Goal: Information Seeking & Learning: Learn about a topic

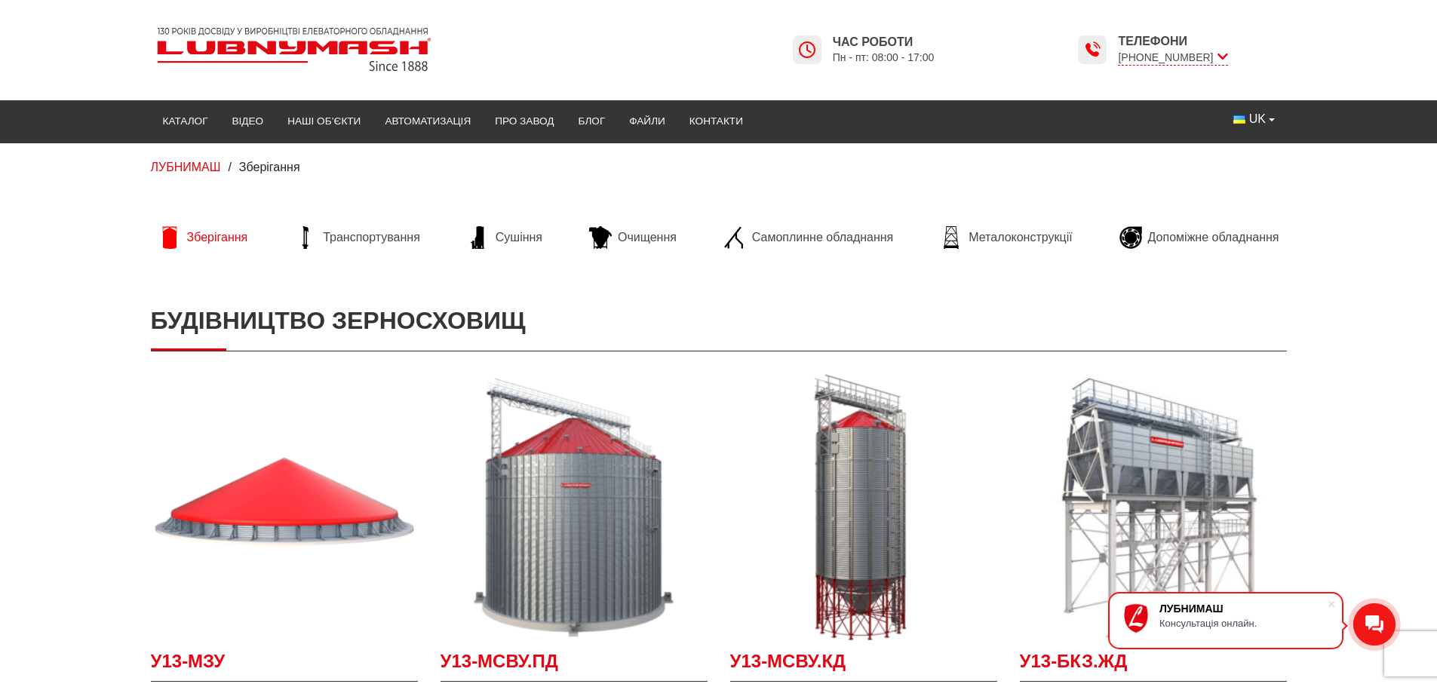
click at [220, 238] on span "Зберігання" at bounding box center [217, 237] width 61 height 17
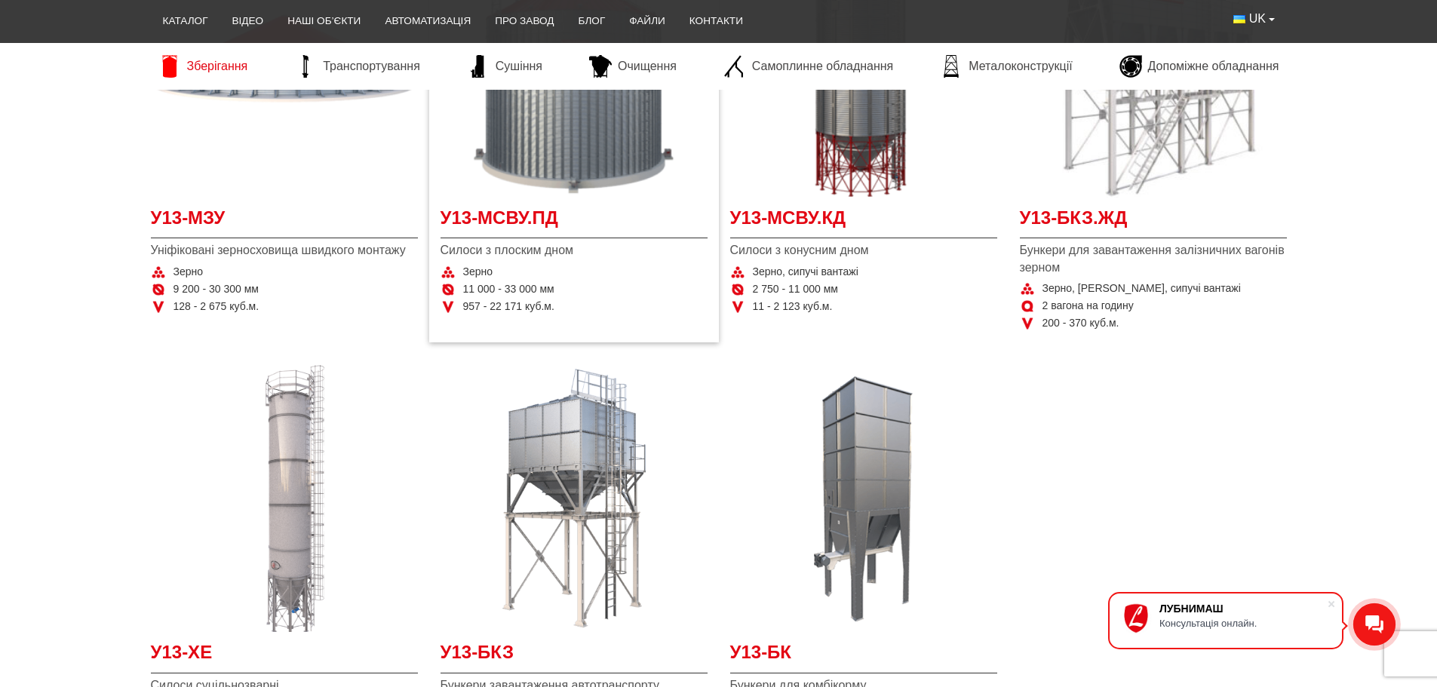
scroll to position [302, 0]
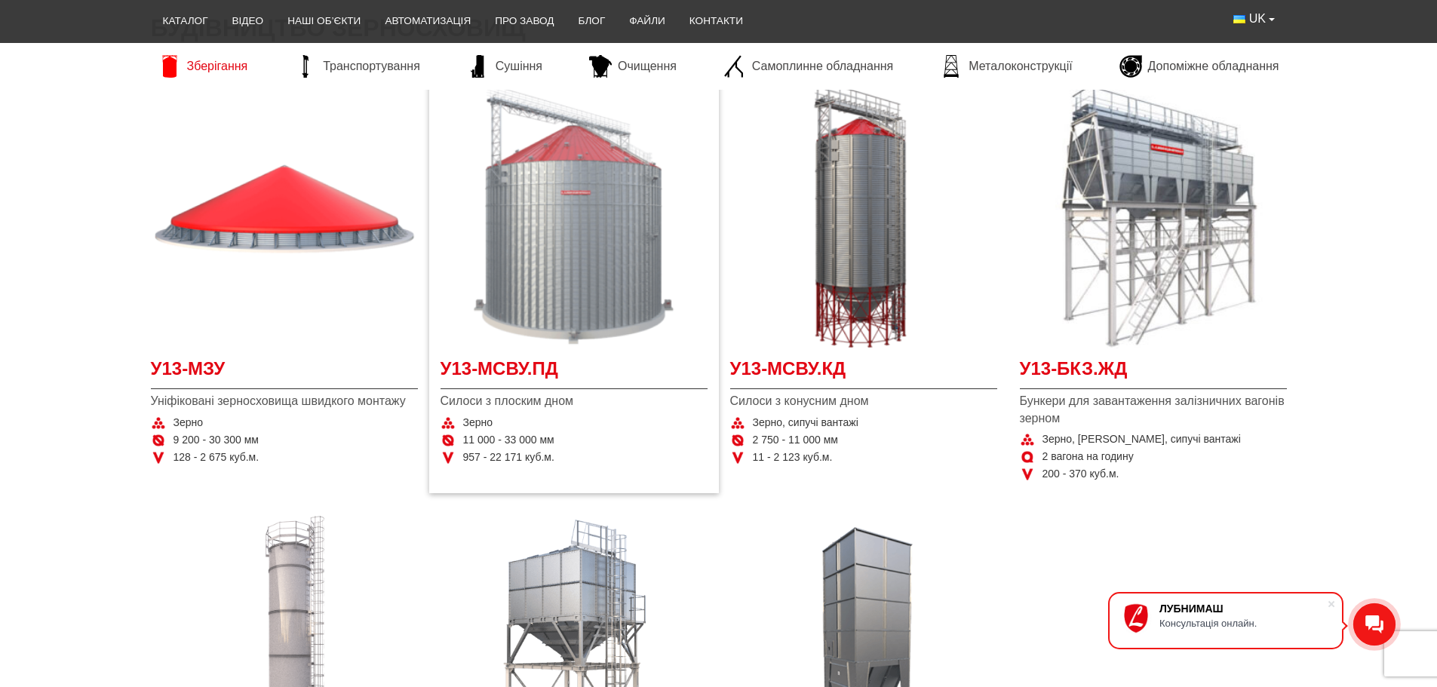
click at [542, 249] on img at bounding box center [573, 214] width 267 height 267
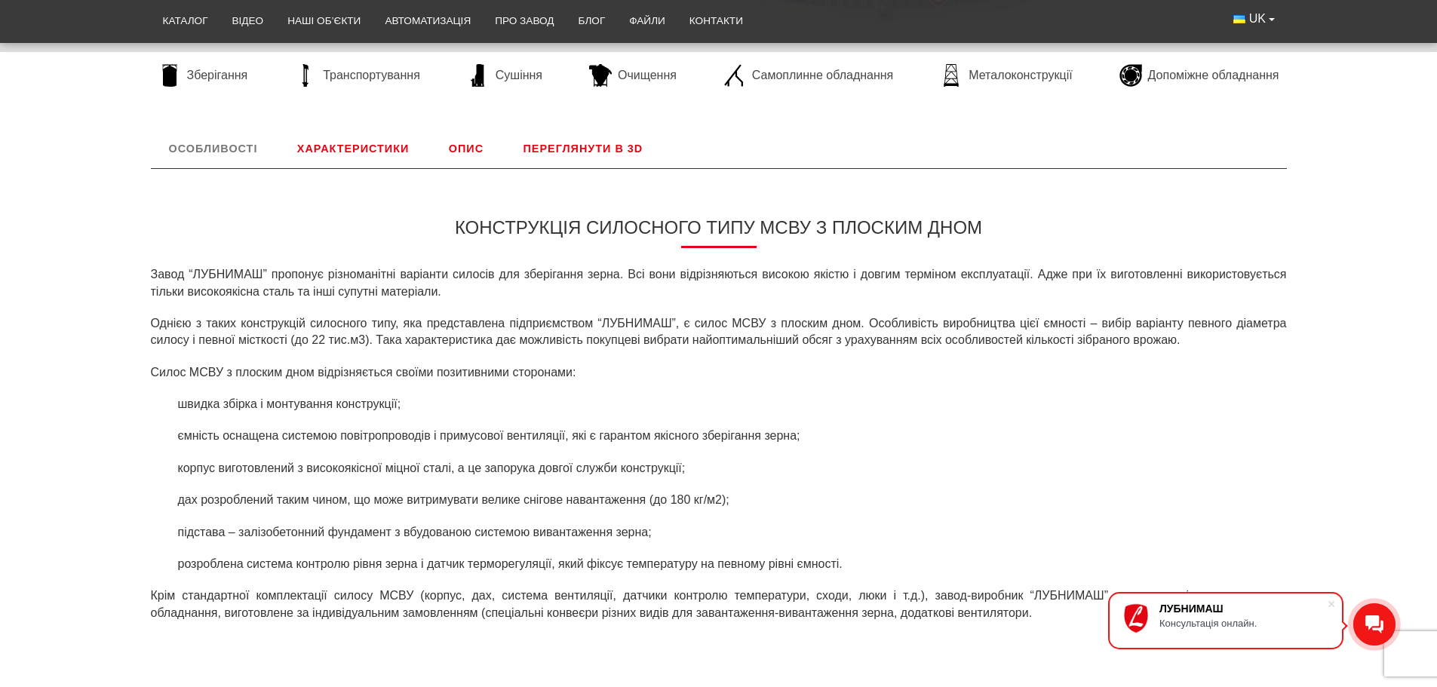
scroll to position [452, 0]
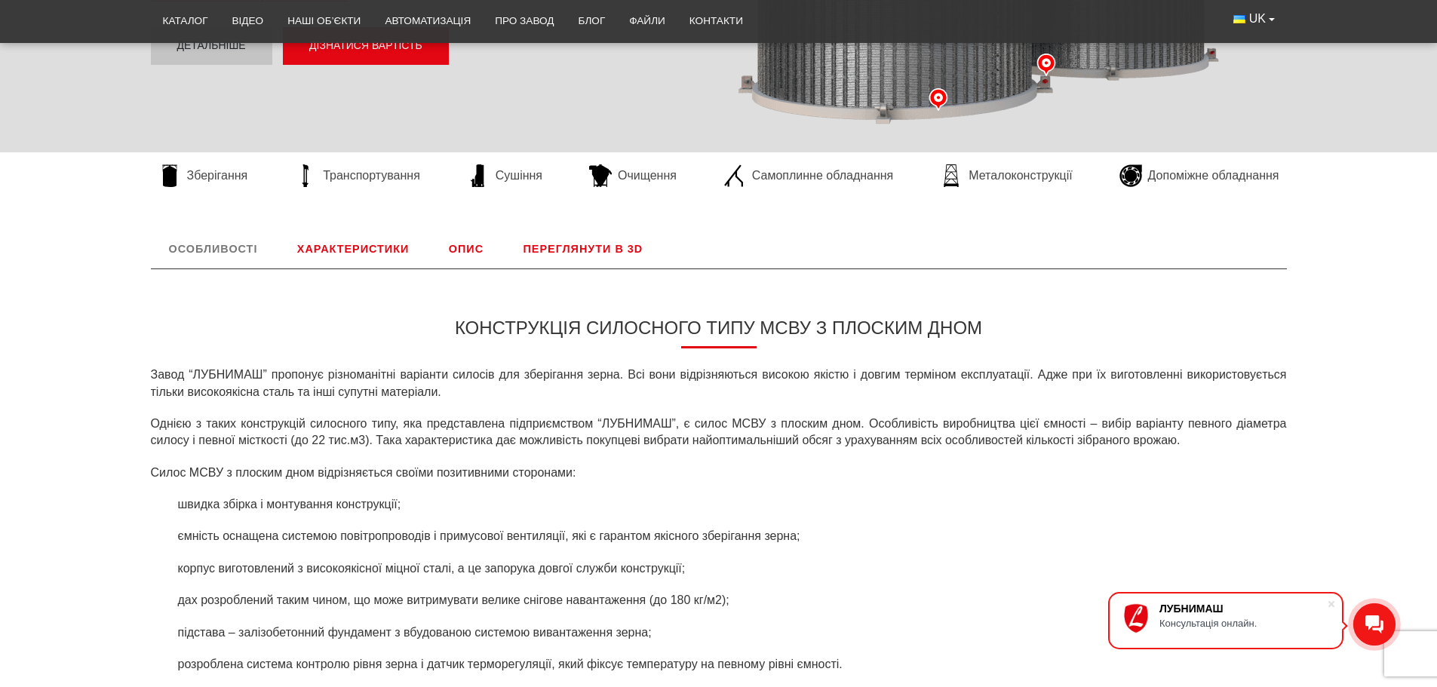
click at [336, 248] on link "Характеристики" at bounding box center [353, 248] width 148 height 39
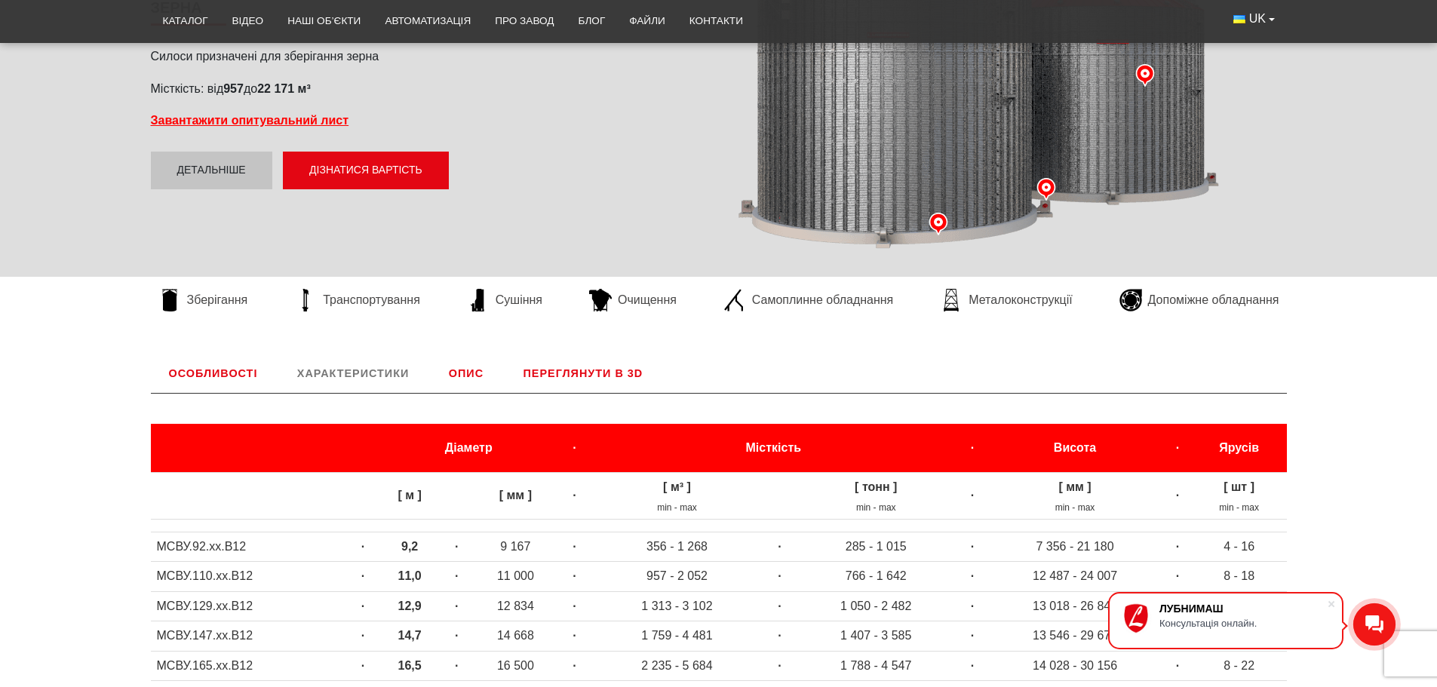
scroll to position [251, 0]
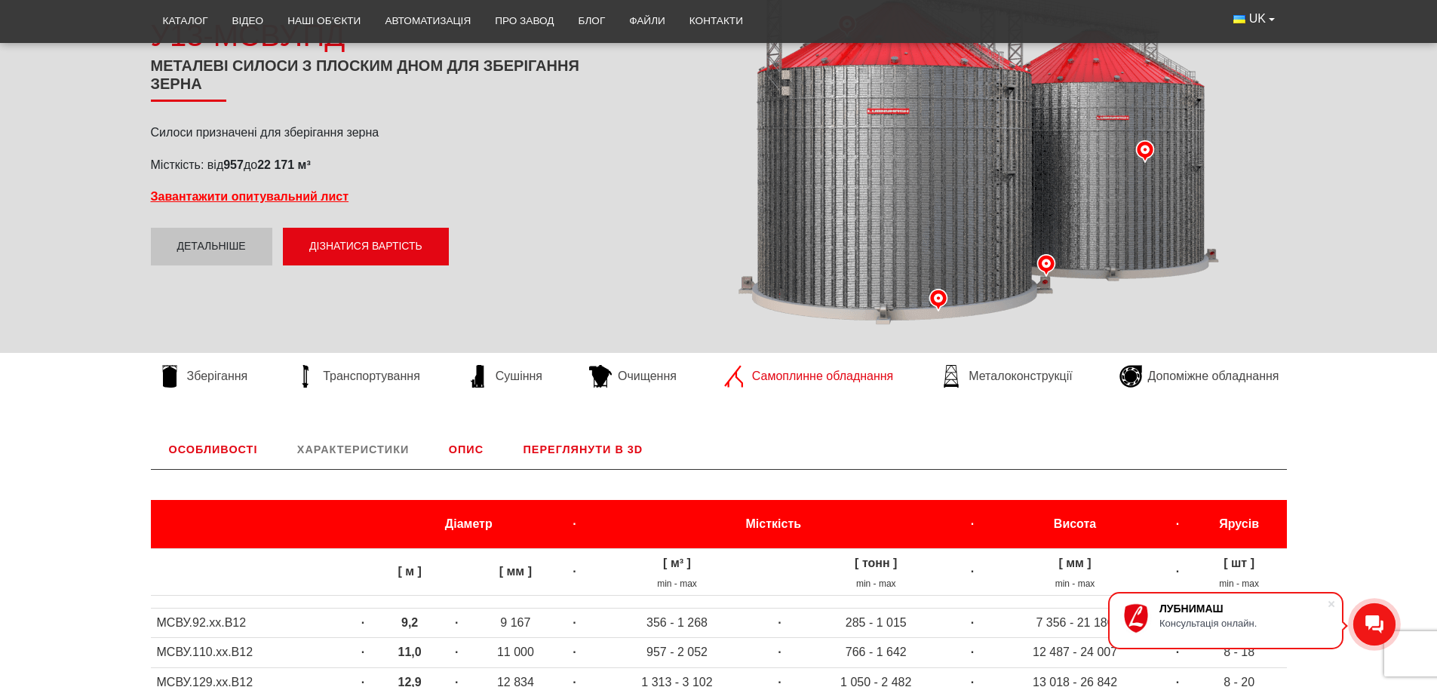
click at [735, 379] on icon at bounding box center [734, 376] width 23 height 23
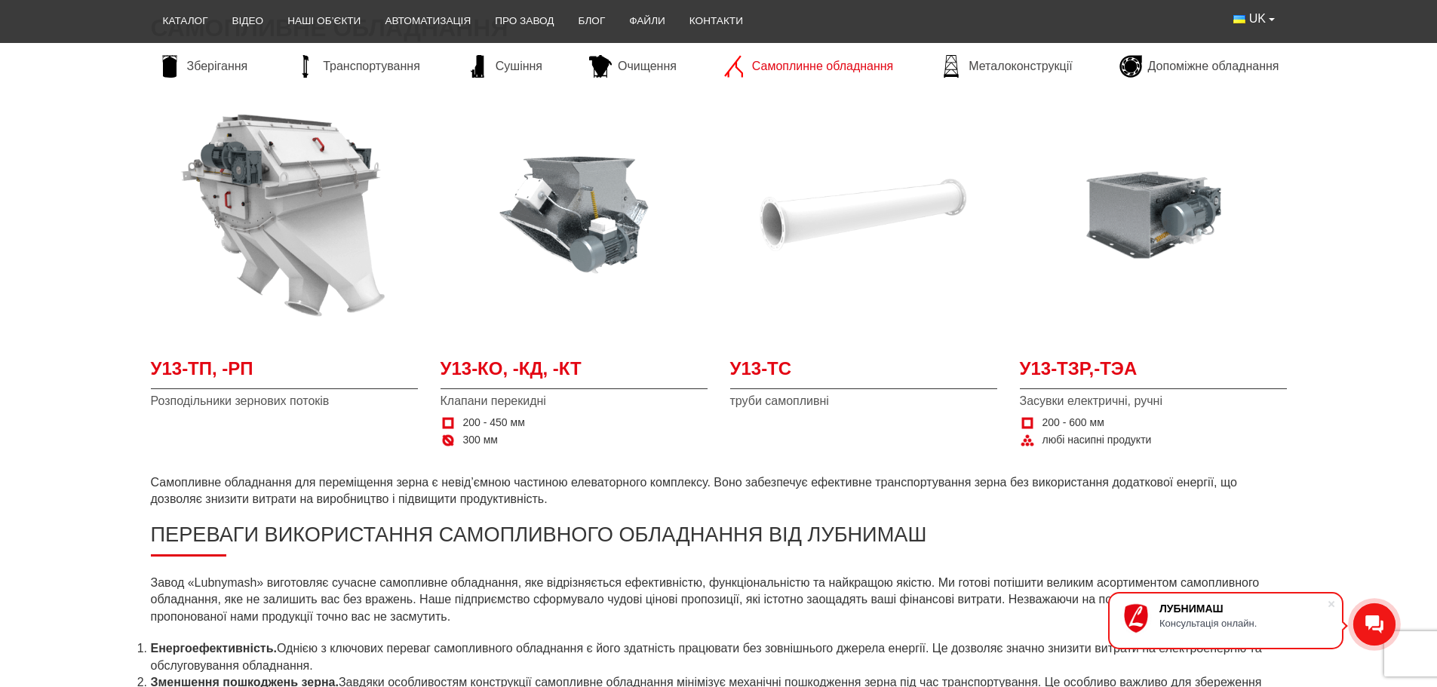
scroll to position [226, 0]
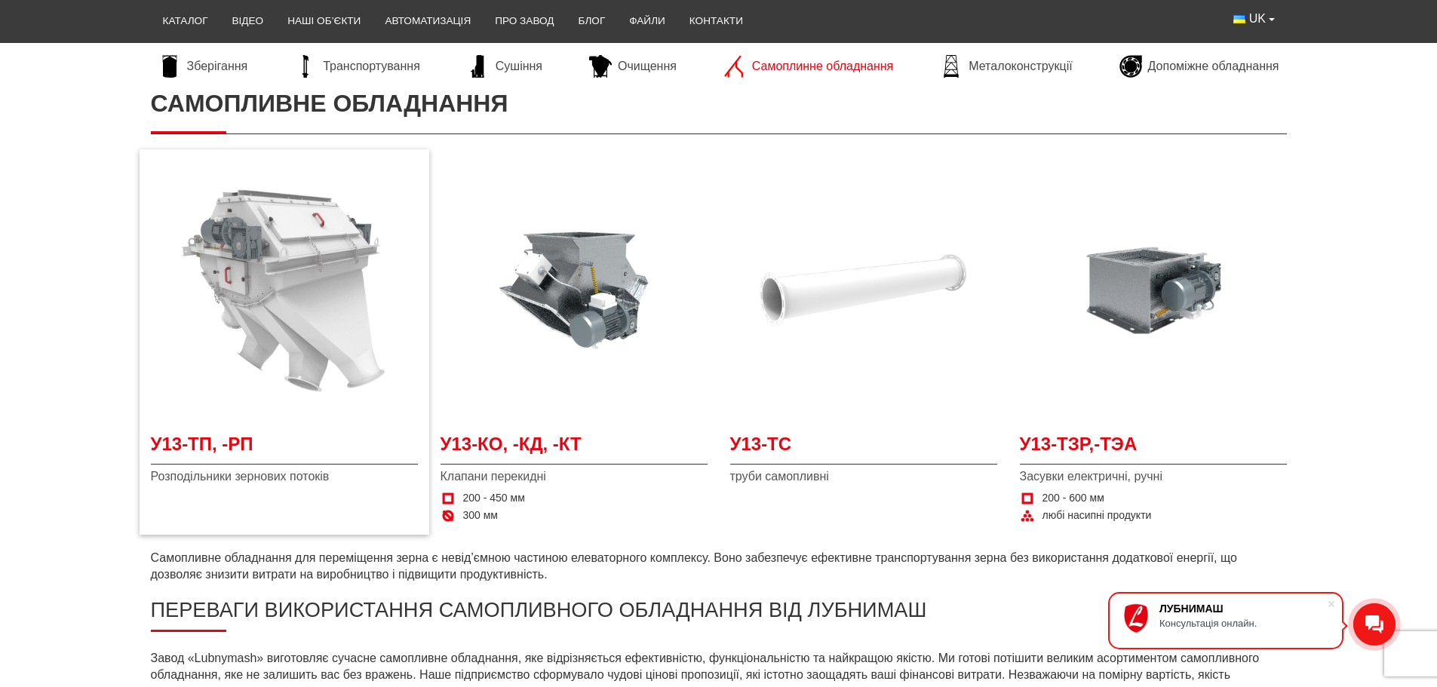
click at [333, 346] on img at bounding box center [284, 290] width 267 height 267
click at [344, 331] on img at bounding box center [284, 290] width 267 height 267
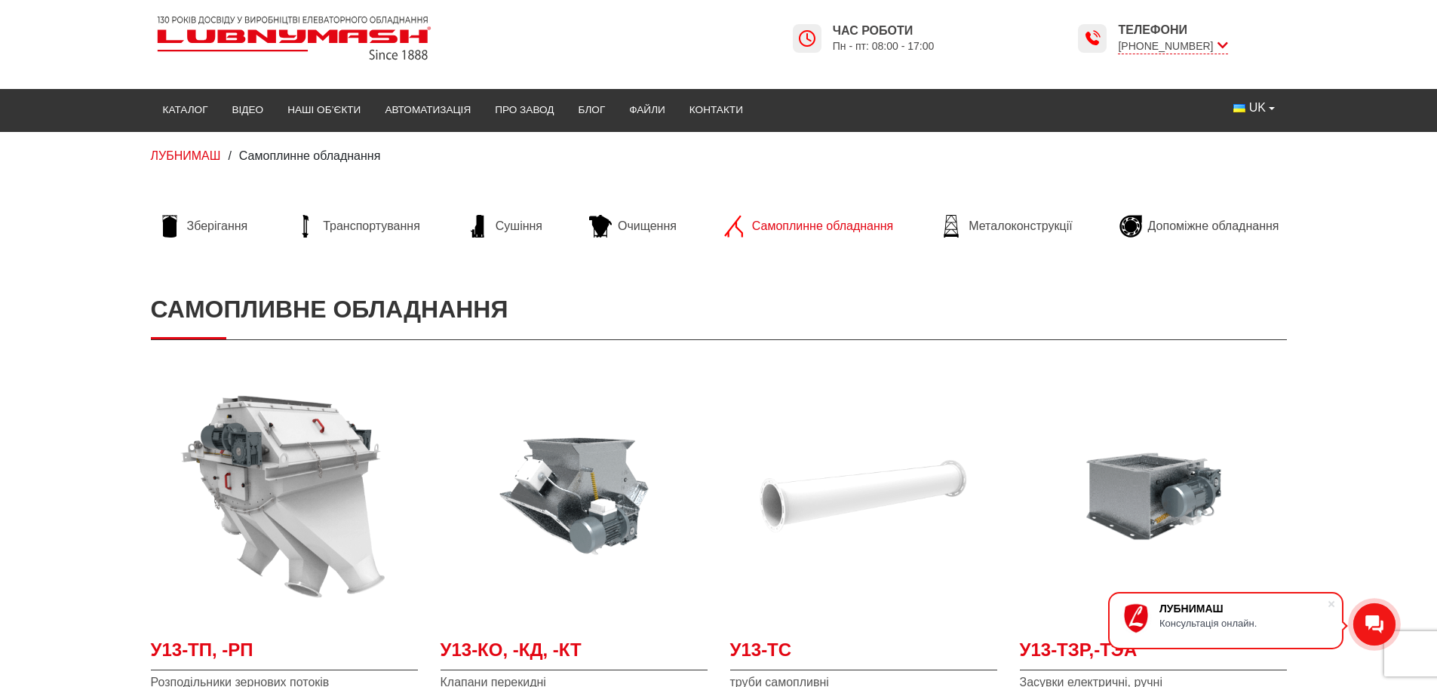
scroll to position [0, 0]
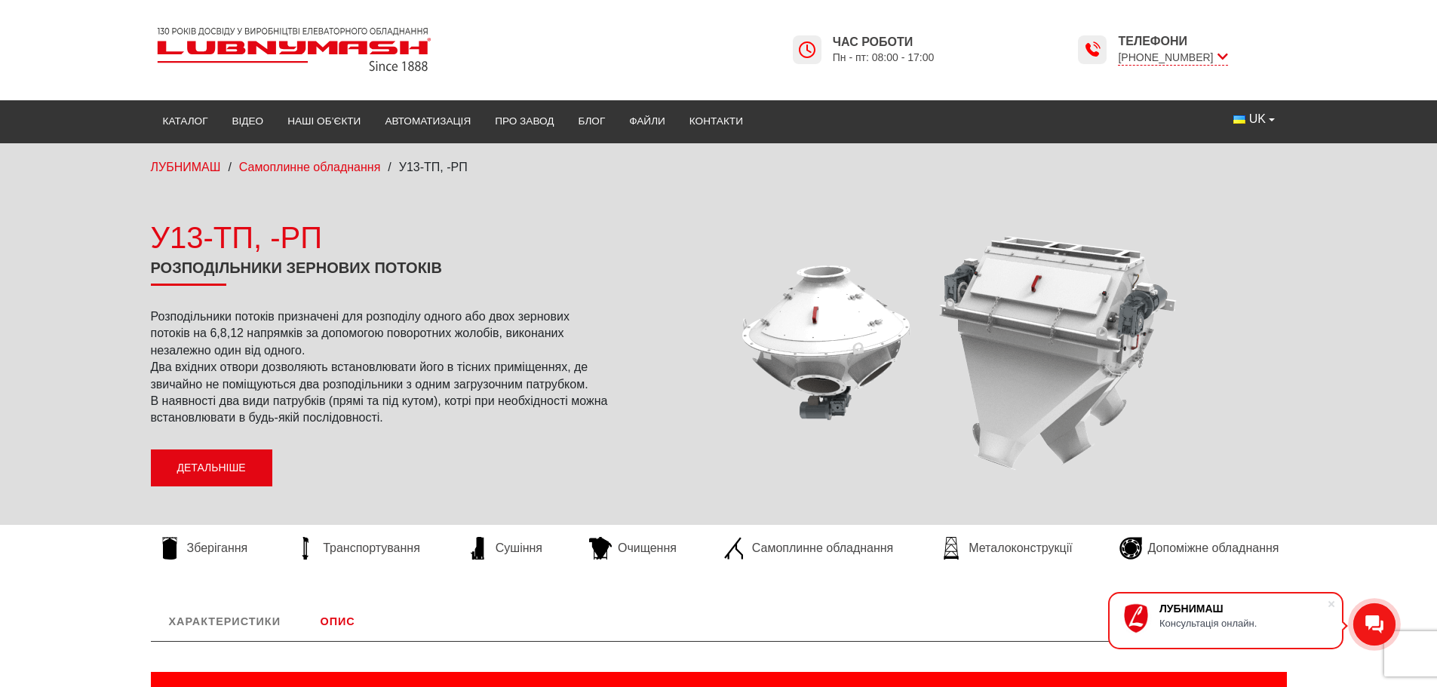
click at [244, 464] on link "Детальніше" at bounding box center [211, 468] width 121 height 38
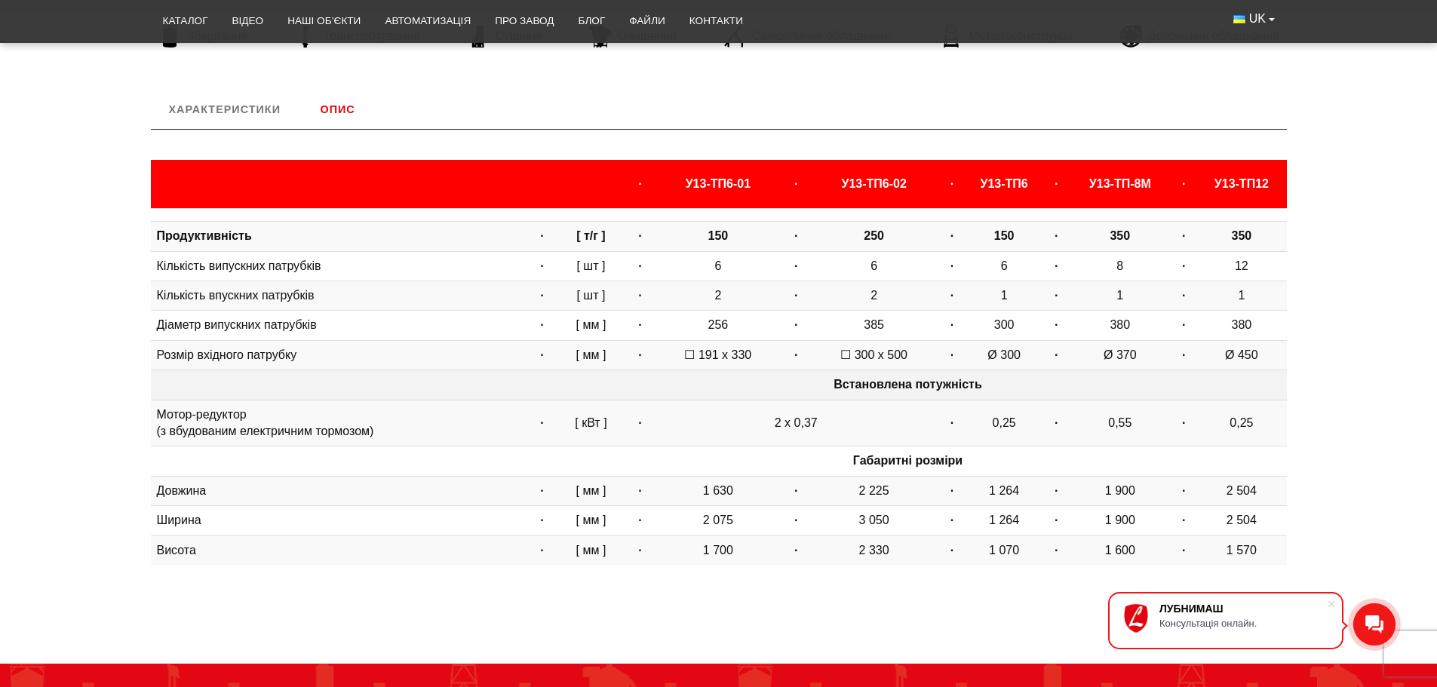
scroll to position [549, 0]
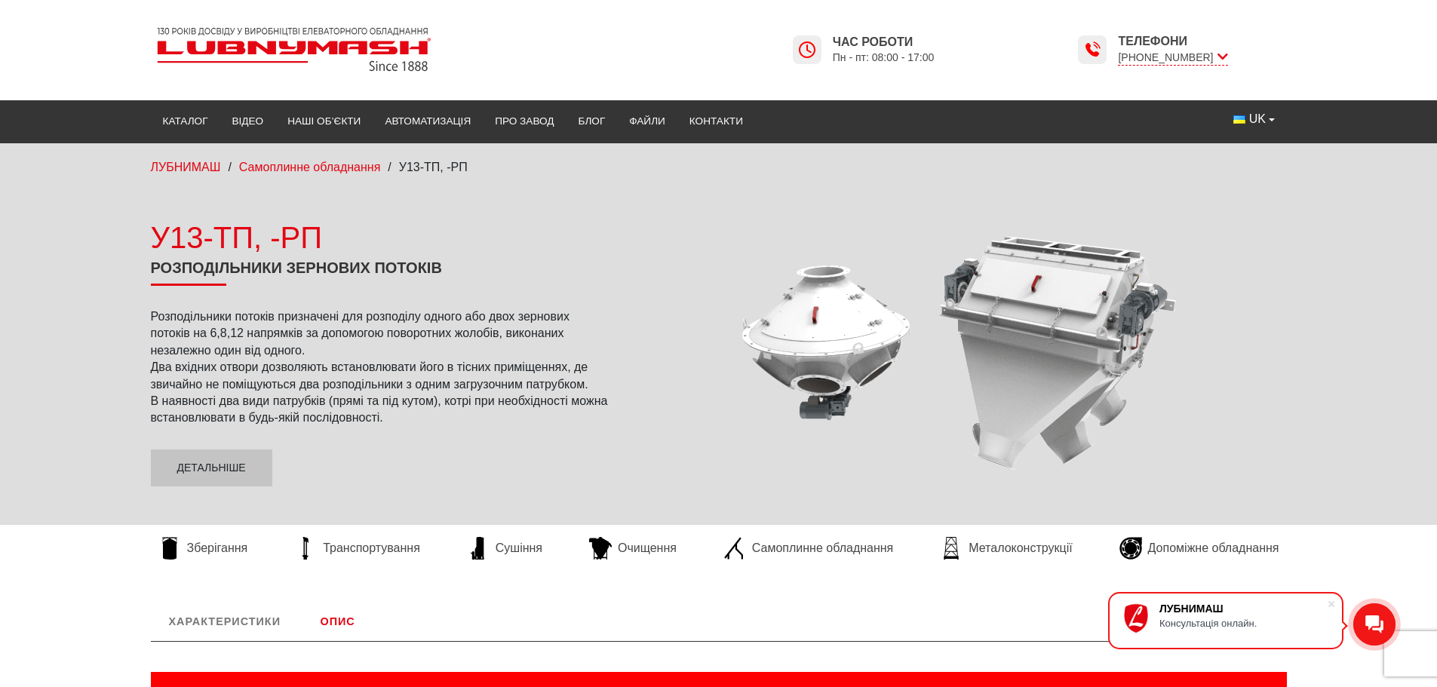
click at [819, 356] on div at bounding box center [960, 352] width 653 height 302
click at [832, 345] on div at bounding box center [960, 352] width 653 height 302
click at [218, 470] on link "Детальніше" at bounding box center [211, 468] width 121 height 38
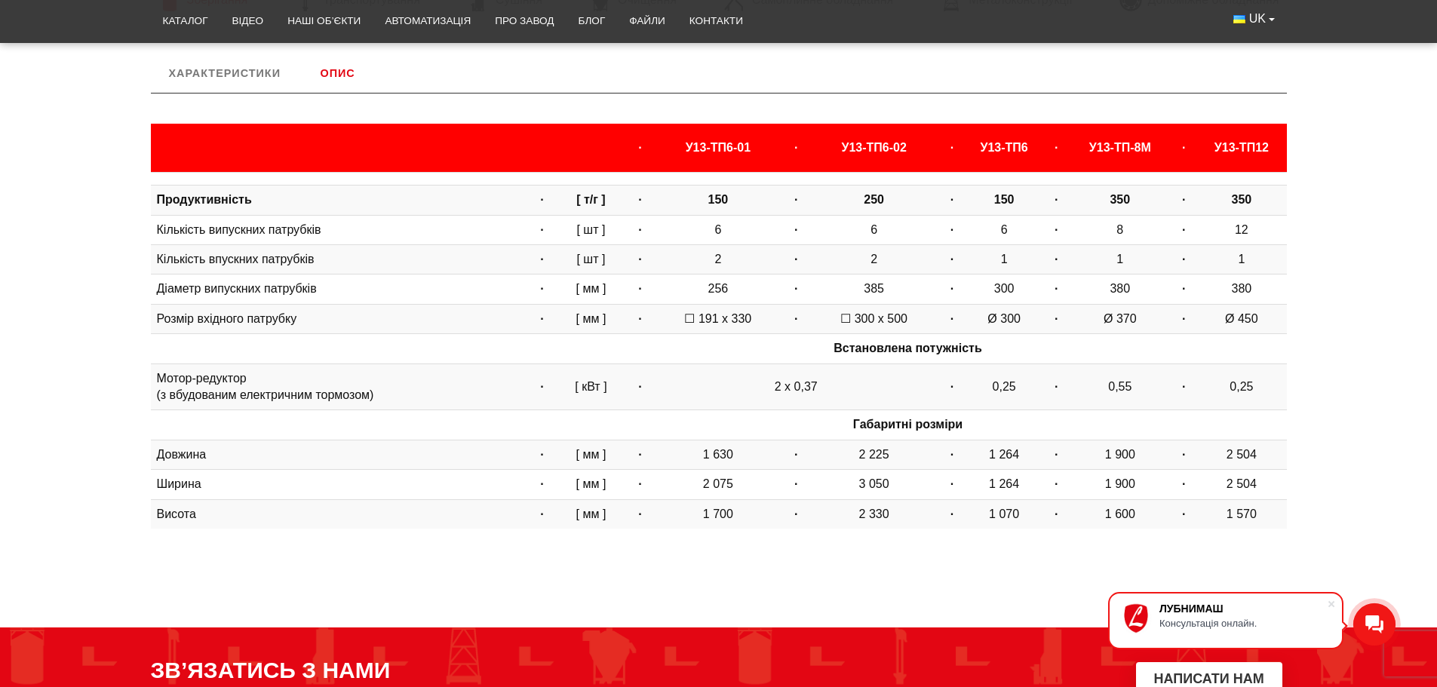
scroll to position [549, 0]
